Goal: Task Accomplishment & Management: Complete application form

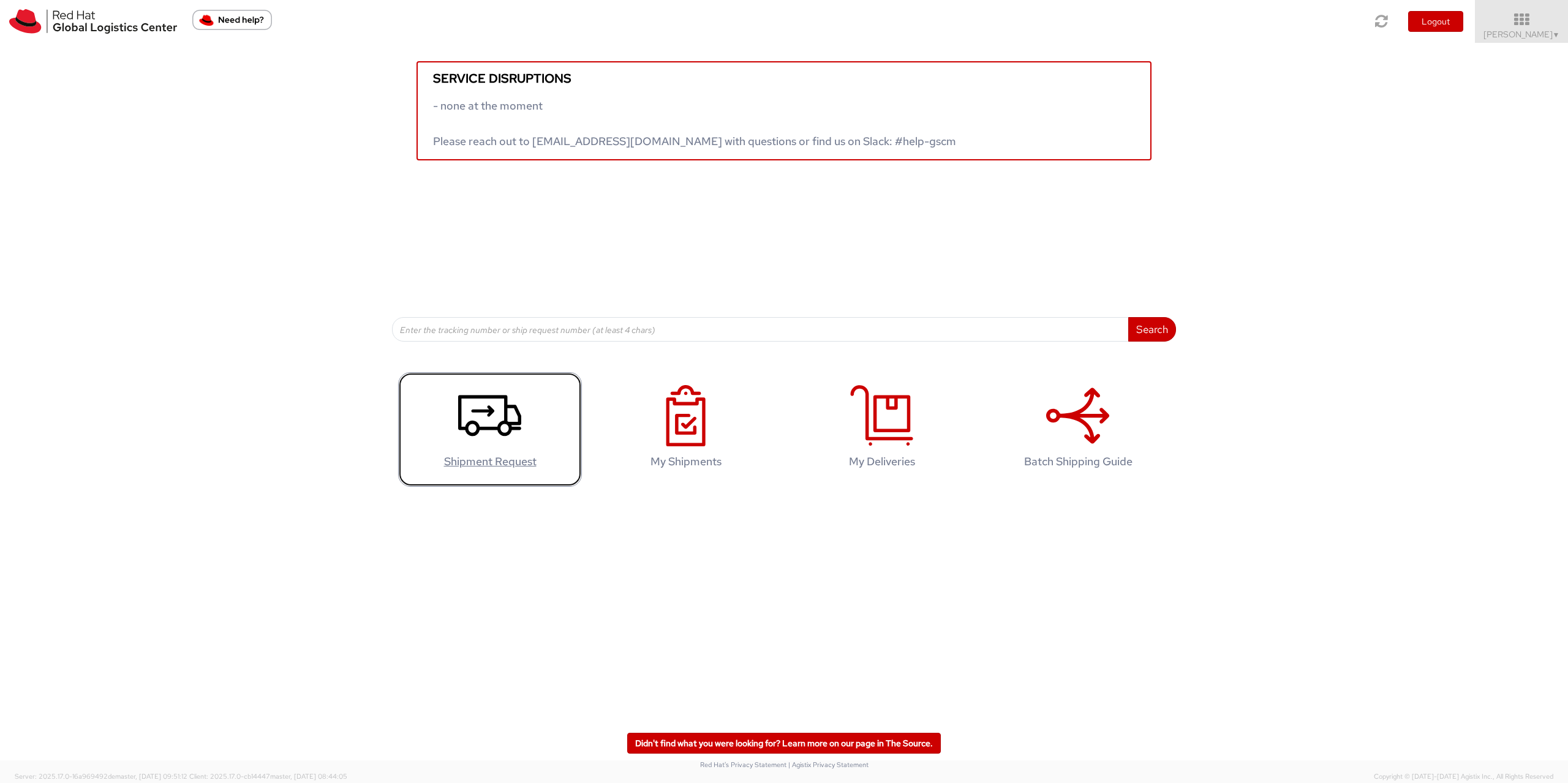
click at [517, 425] on use at bounding box center [489, 416] width 63 height 41
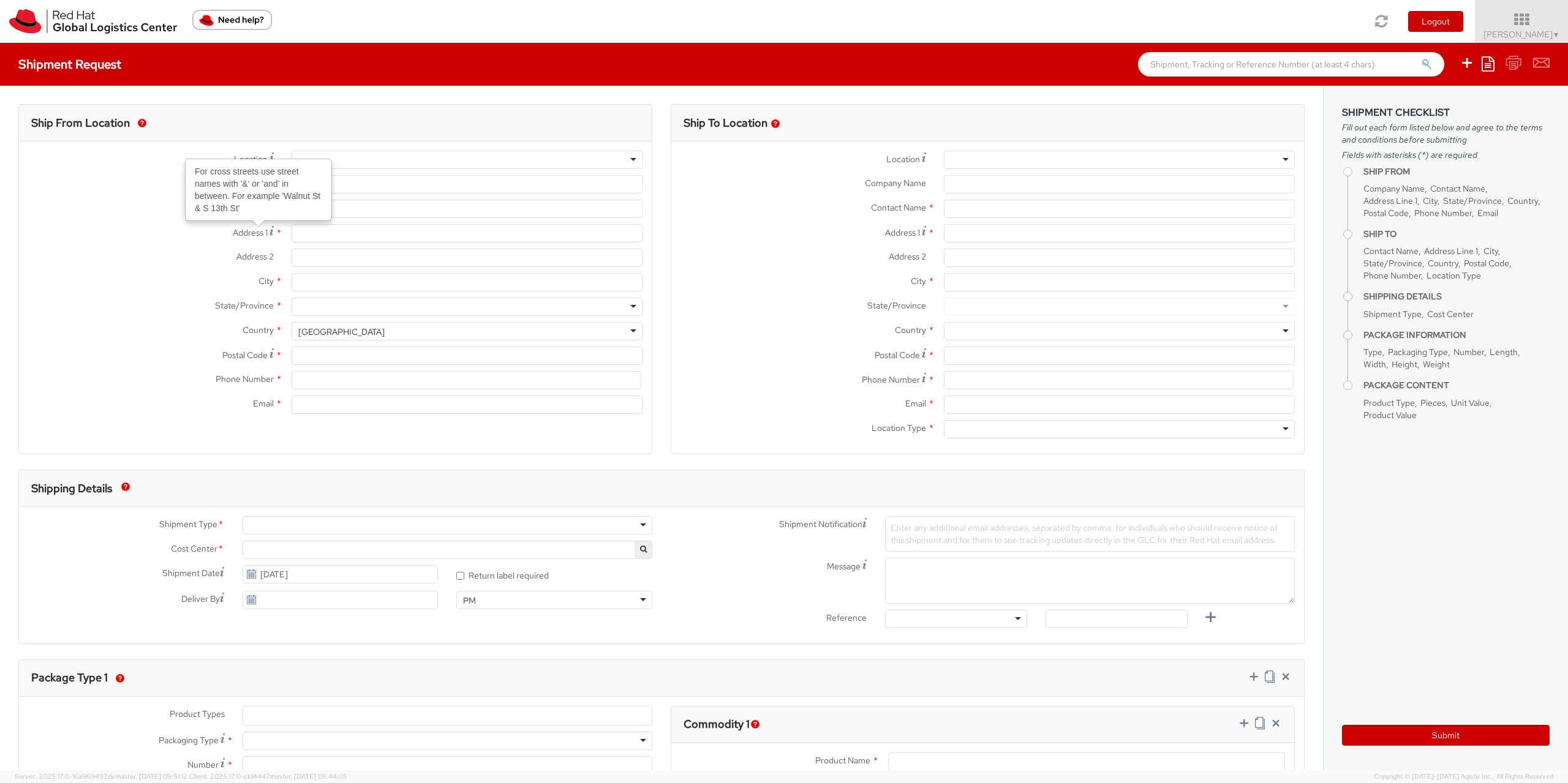
select select "901"
select select
type input "Red Hat Czech s.r.o."
type input "[PERSON_NAME]"
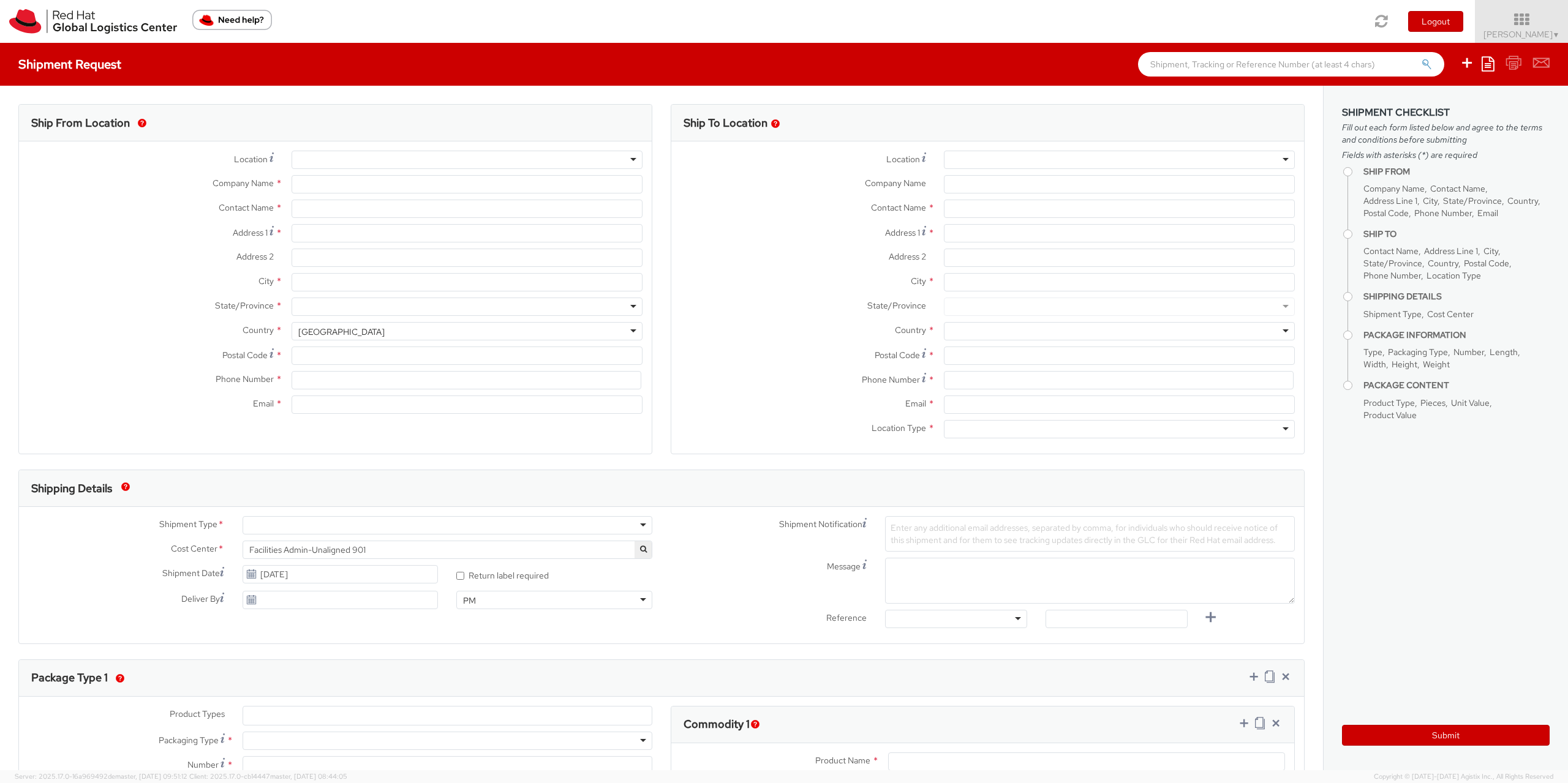
type input "Purkynova 665/115"
type input "BRNO"
type input "621 00"
type input "420722077148"
type input "eruzicko@redhat.com"
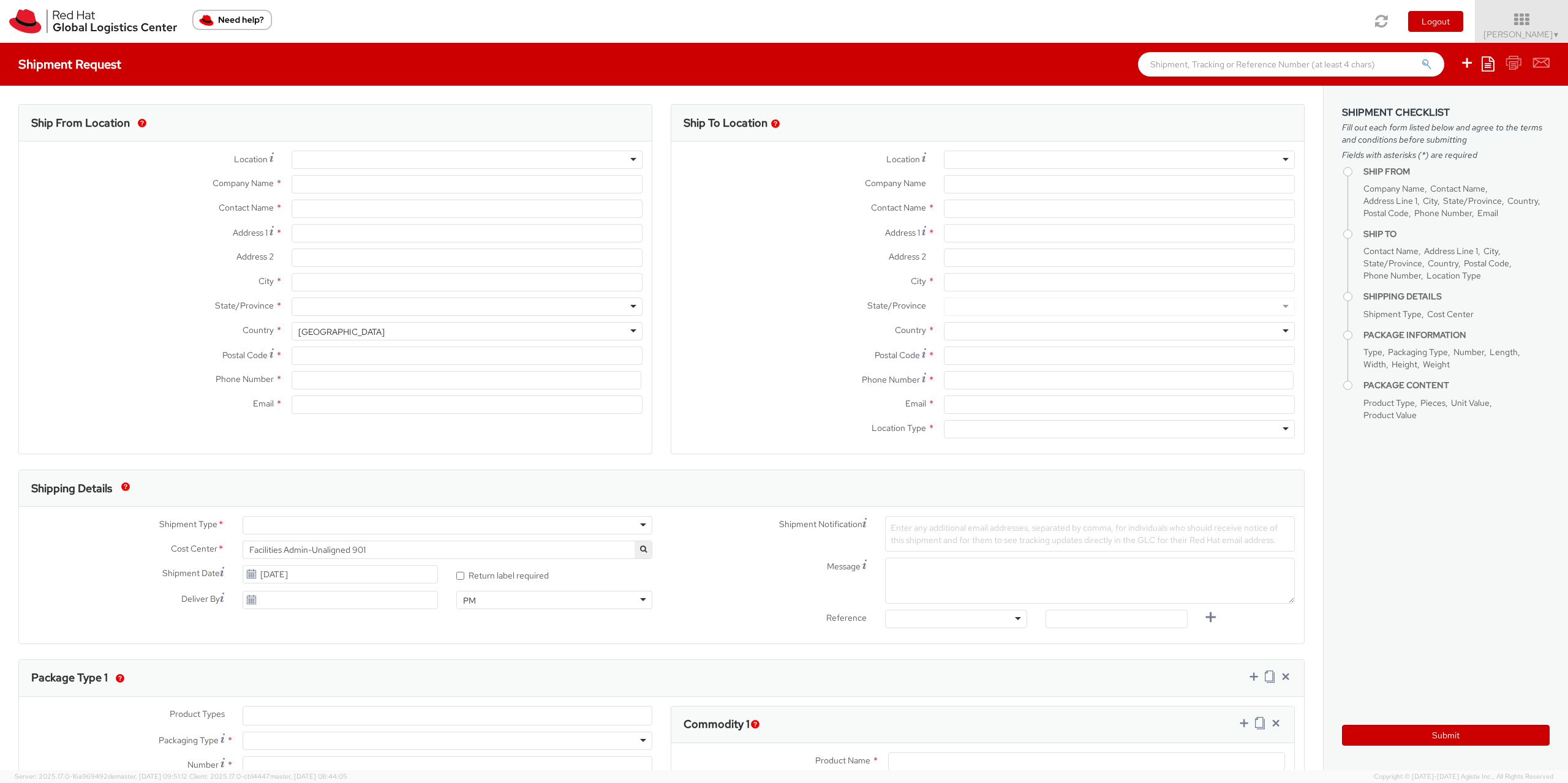
select select "CM"
select select "KGS"
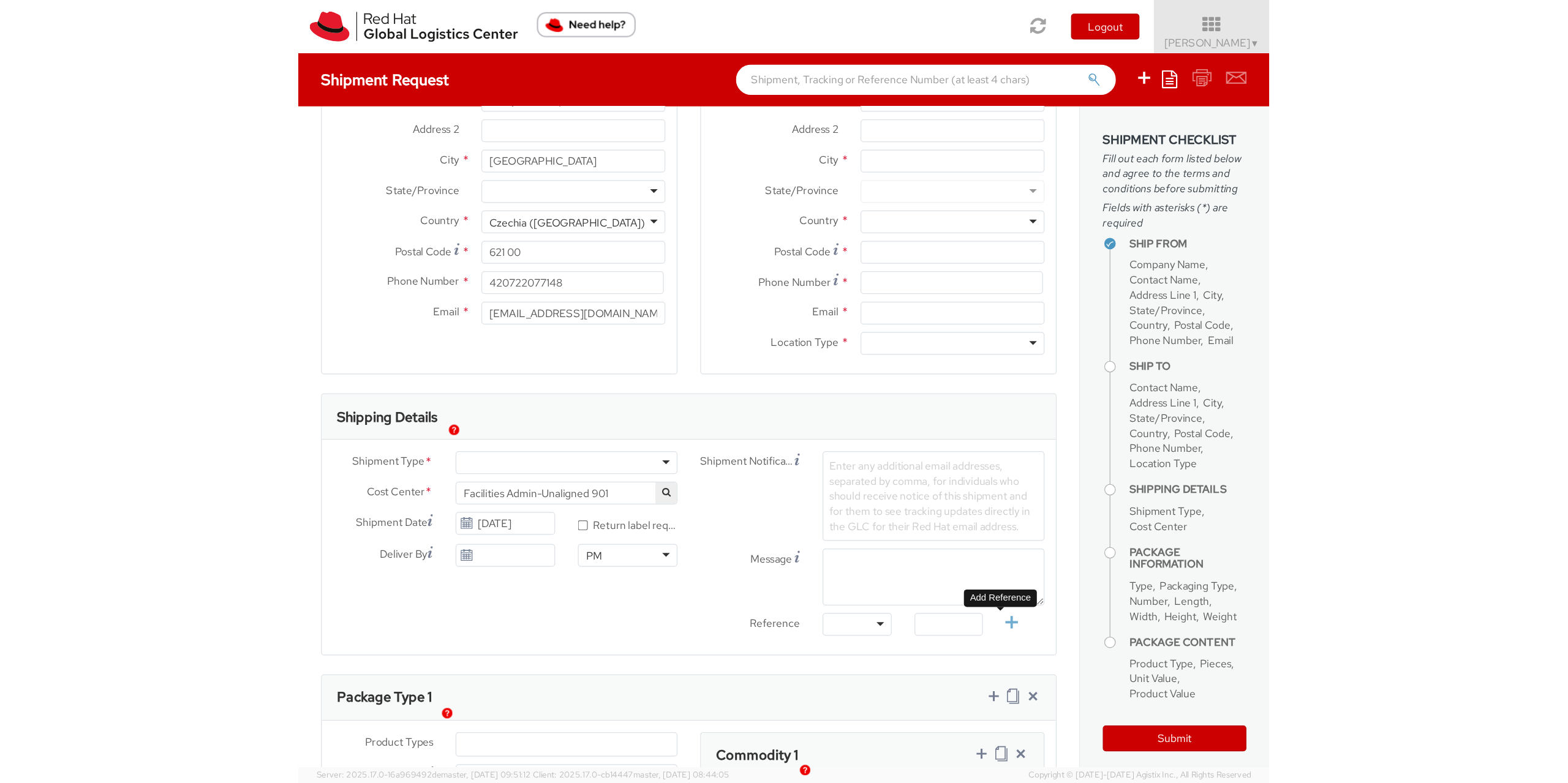
scroll to position [132, 0]
